Goal: Information Seeking & Learning: Understand process/instructions

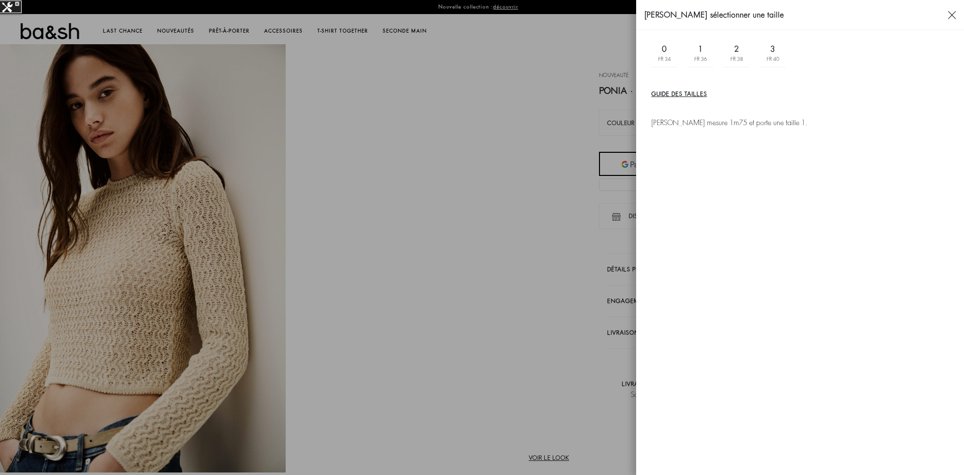
click at [692, 91] on button "Guide des tailles" at bounding box center [679, 93] width 56 height 9
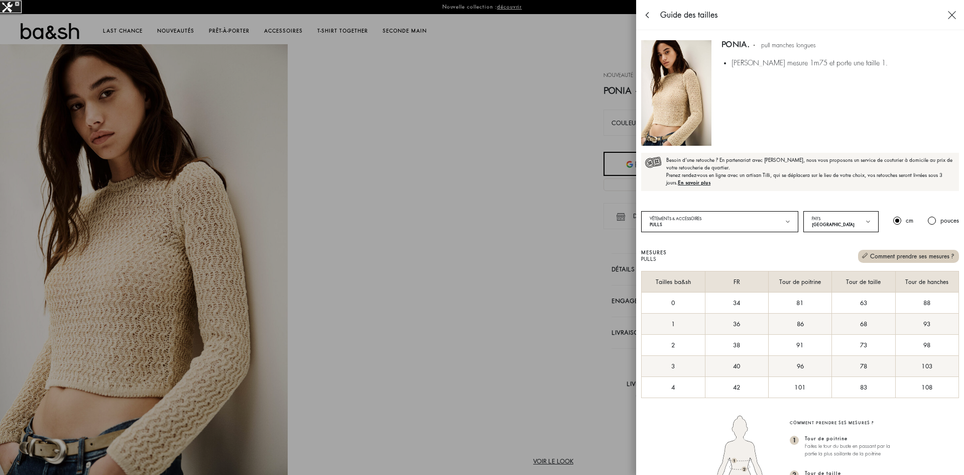
click at [695, 183] on span "En savoir plus" at bounding box center [694, 183] width 33 height 8
